Goal: Check status: Check status

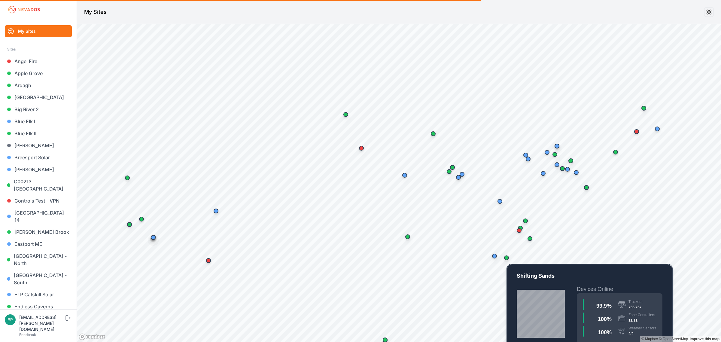
click at [508, 259] on div "Map marker" at bounding box center [507, 258] width 12 height 12
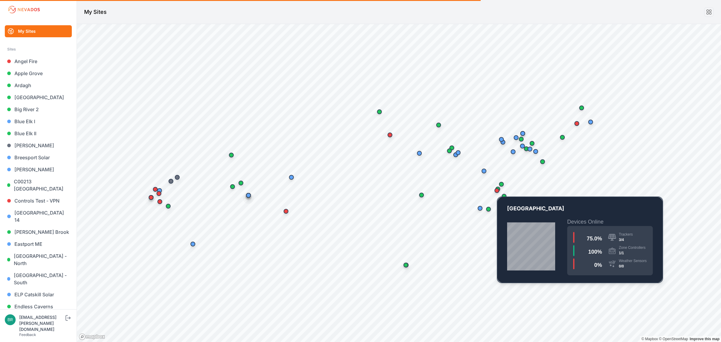
click at [502, 190] on div "Map marker" at bounding box center [497, 191] width 12 height 12
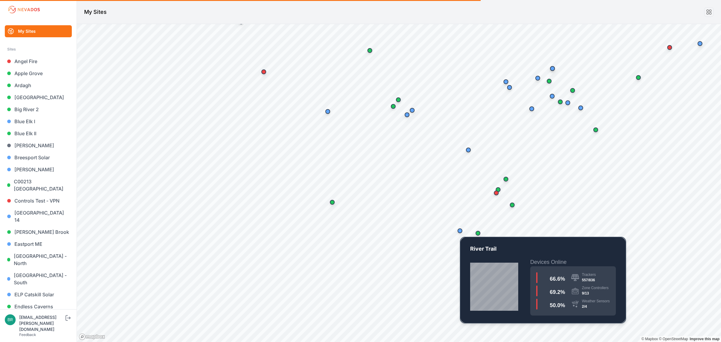
click at [462, 233] on div "Map marker" at bounding box center [460, 231] width 12 height 12
